Goal: Task Accomplishment & Management: Complete application form

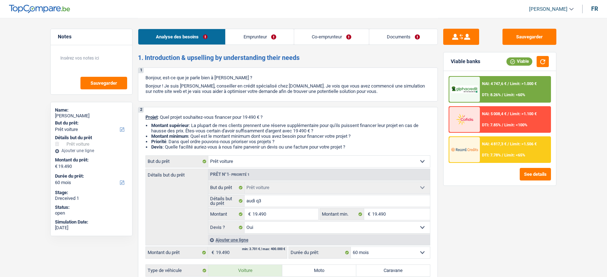
select select "car"
select select "60"
click at [411, 36] on link "Documents" at bounding box center [403, 36] width 68 height 15
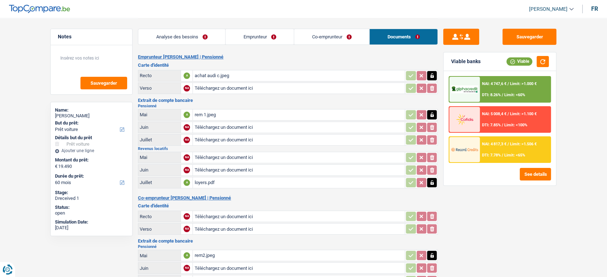
click at [280, 78] on div "achat audi c.jpeg" at bounding box center [298, 75] width 209 height 11
click at [235, 114] on div "rem 1.jpeg" at bounding box center [298, 115] width 209 height 11
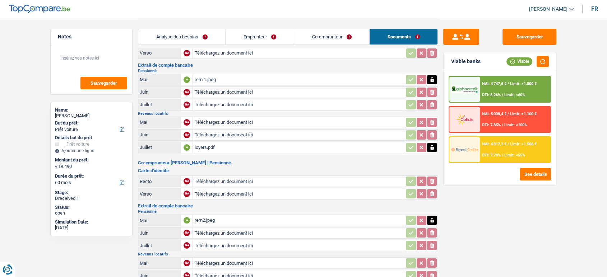
scroll to position [35, 0]
click at [273, 147] on div "loyers.pdf" at bounding box center [298, 148] width 209 height 11
